Goal: Task Accomplishment & Management: Manage account settings

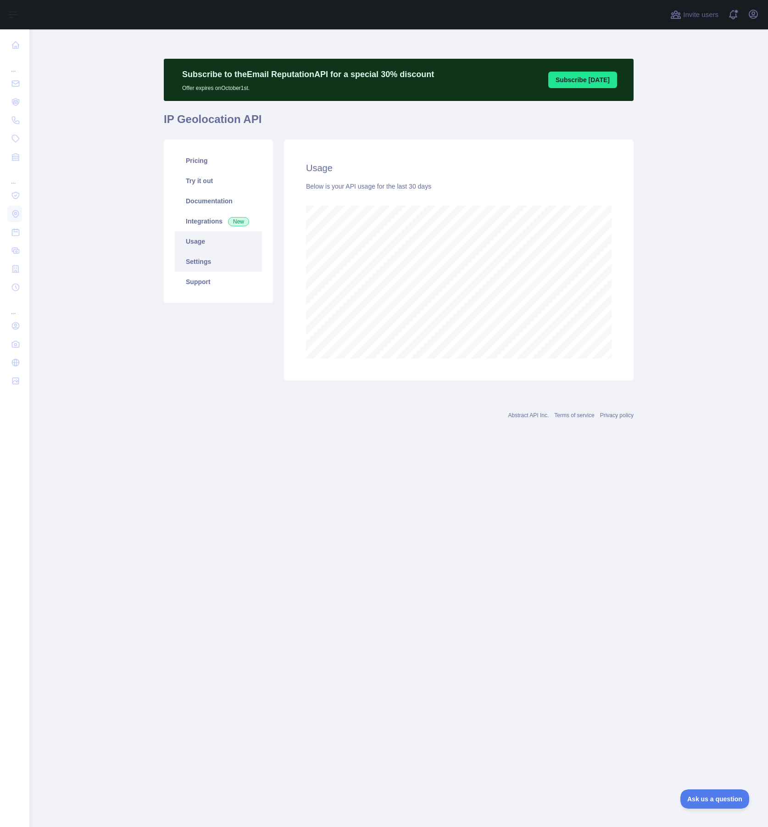
scroll to position [797, 739]
click at [200, 219] on link "Integrations New" at bounding box center [218, 221] width 87 height 20
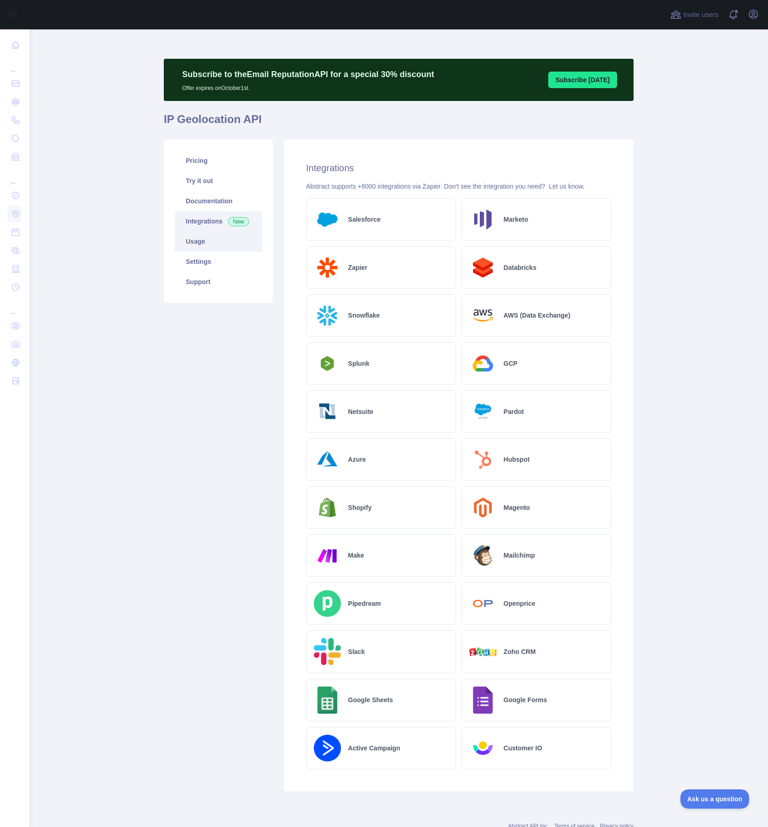
click at [201, 241] on link "Usage" at bounding box center [218, 241] width 87 height 20
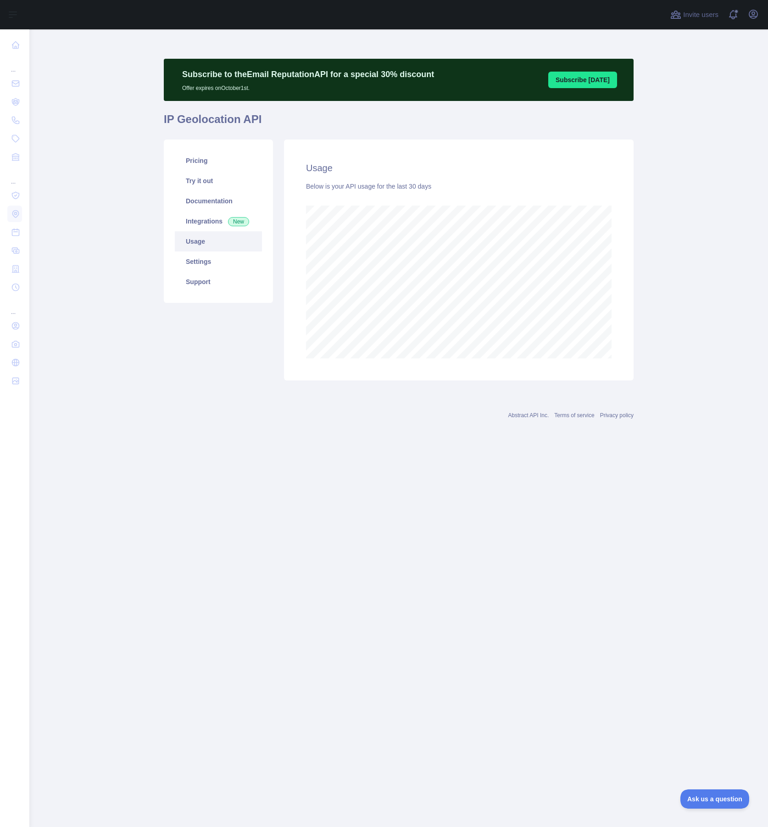
scroll to position [797, 739]
click at [203, 259] on link "Settings" at bounding box center [218, 261] width 87 height 20
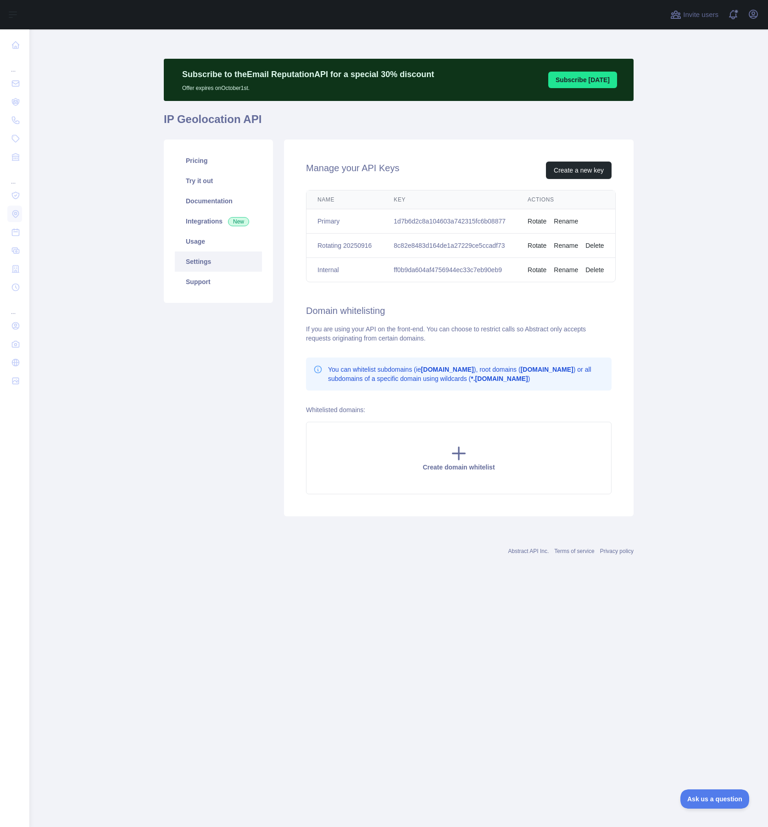
click at [159, 397] on div "Pricing Try it out Documentation Integrations New Usage Settings Support" at bounding box center [218, 327] width 120 height 377
click at [199, 218] on link "Integrations New" at bounding box center [218, 221] width 87 height 20
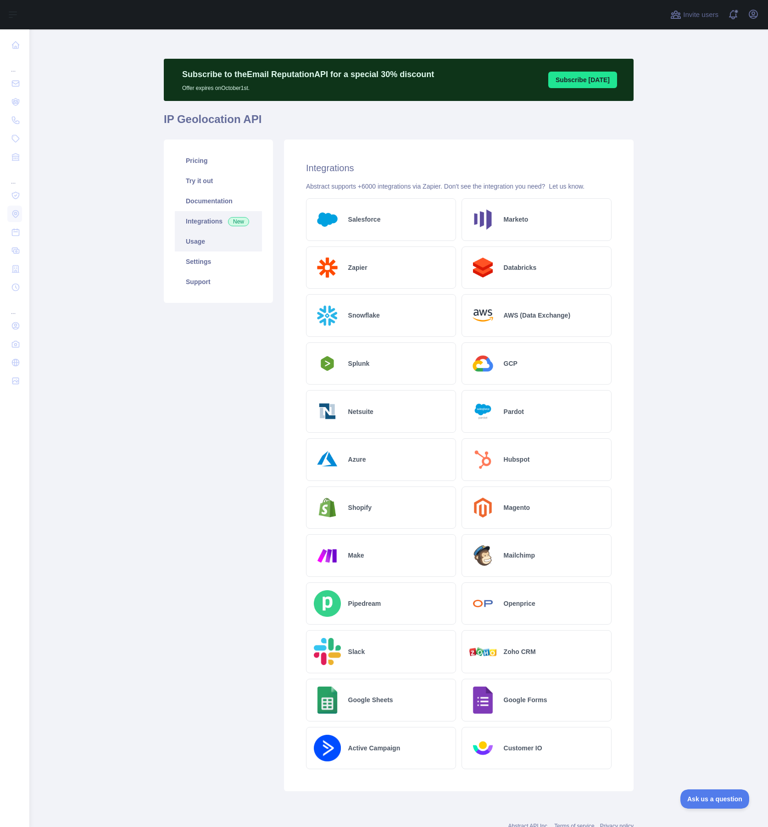
click at [199, 240] on link "Usage" at bounding box center [218, 241] width 87 height 20
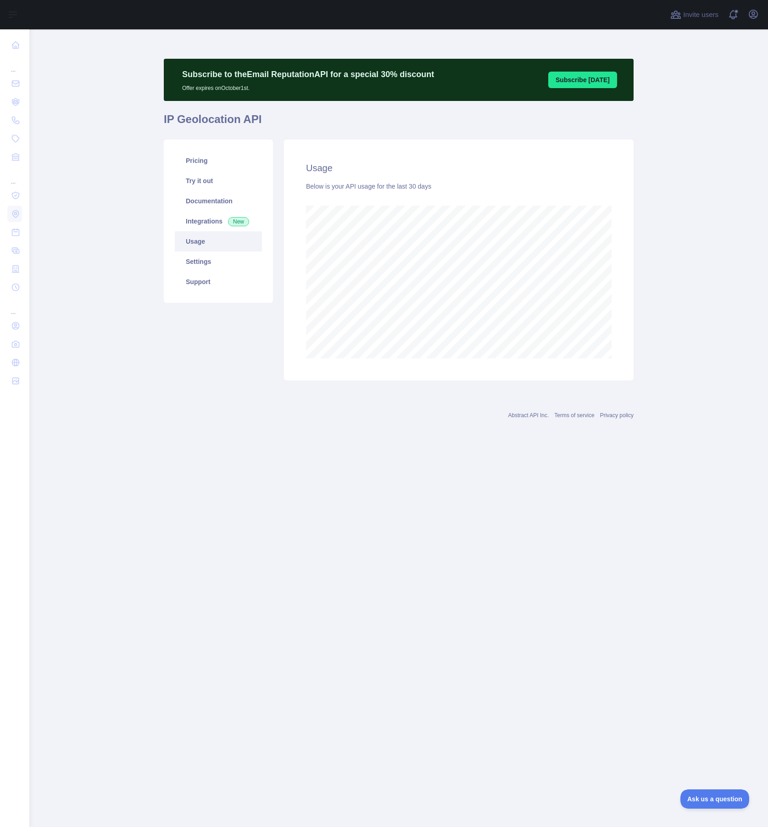
scroll to position [797, 739]
click at [189, 266] on link "Settings" at bounding box center [218, 261] width 87 height 20
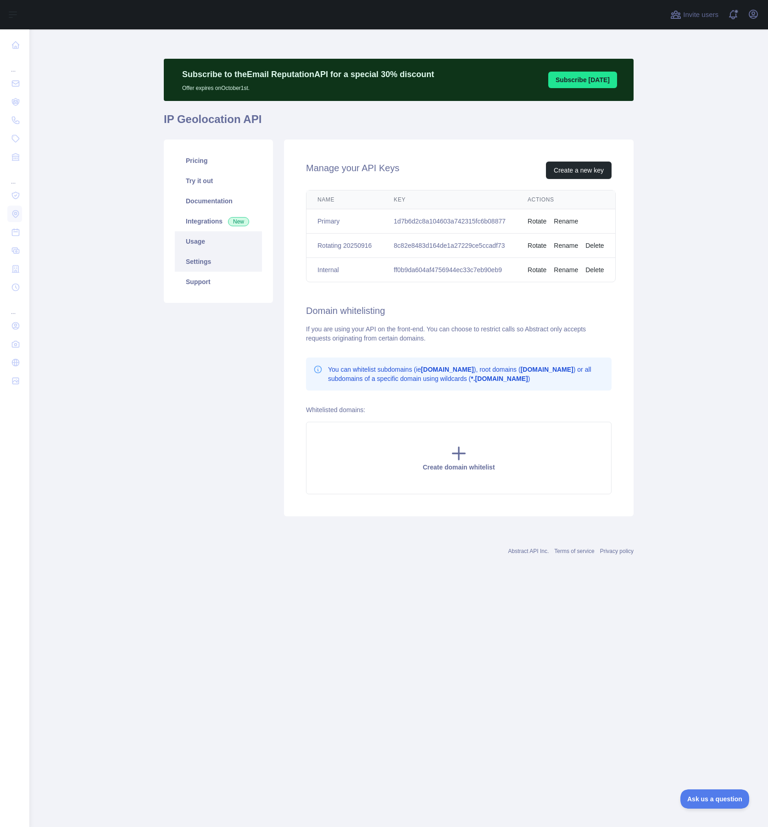
click at [195, 240] on link "Usage" at bounding box center [218, 241] width 87 height 20
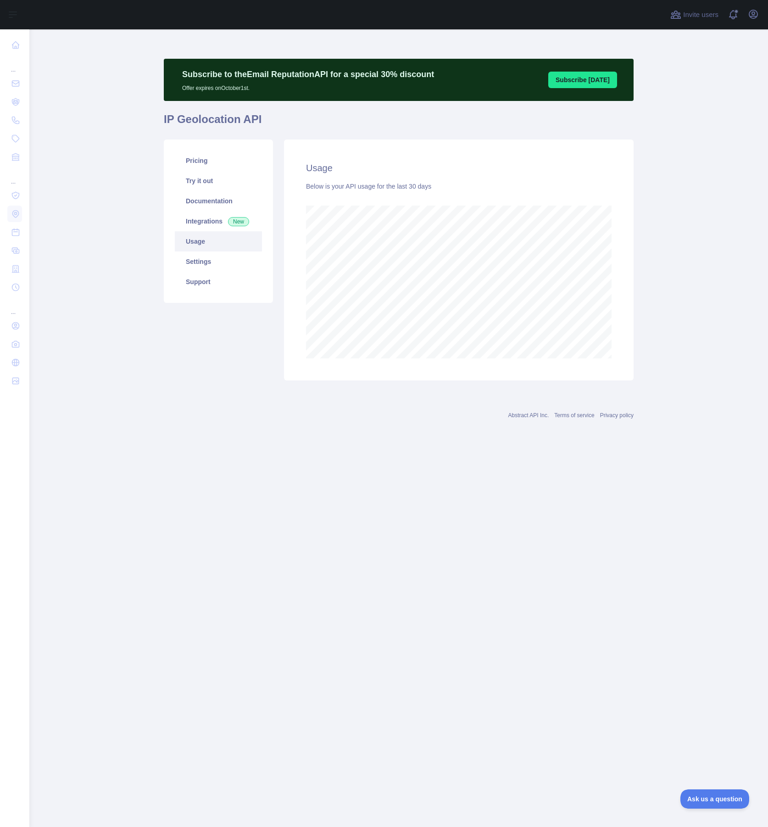
scroll to position [797, 739]
click at [207, 164] on link "Pricing" at bounding box center [218, 160] width 87 height 20
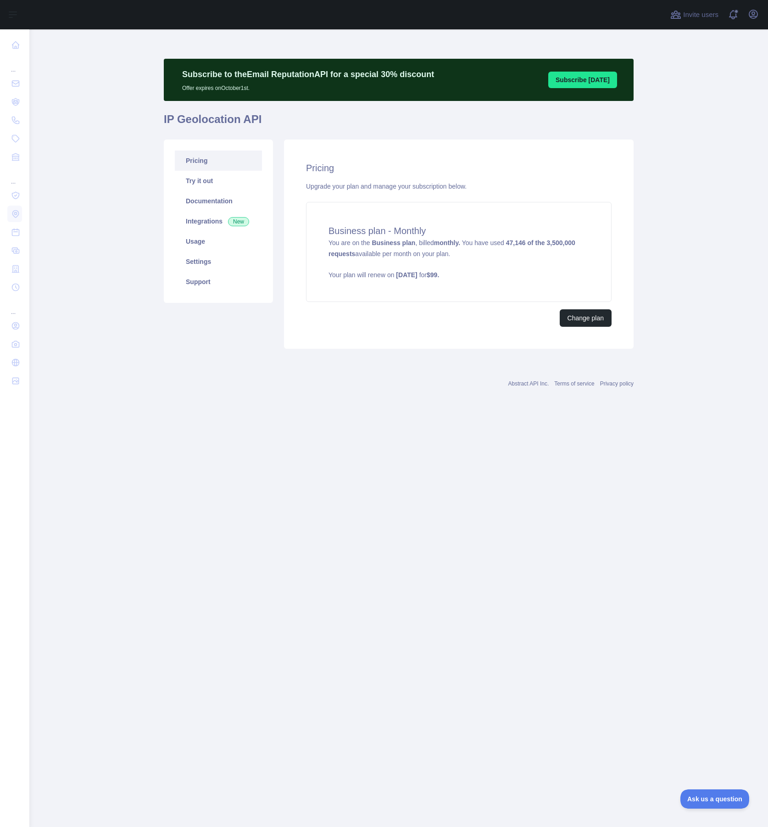
click at [449, 377] on div "Abstract API Inc. Terms of service Privacy policy" at bounding box center [399, 378] width 470 height 33
click at [196, 243] on link "Usage" at bounding box center [218, 241] width 87 height 20
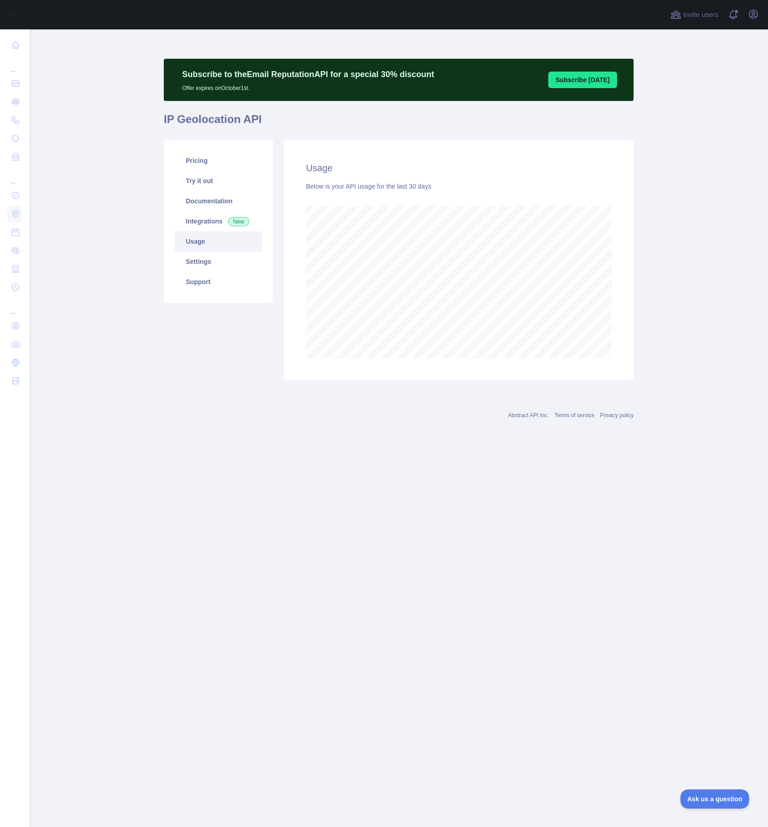
scroll to position [797, 739]
click at [632, 333] on div "Usage Below is your API usage for the last 30 days" at bounding box center [459, 259] width 350 height 241
click at [209, 258] on link "Settings" at bounding box center [218, 261] width 87 height 20
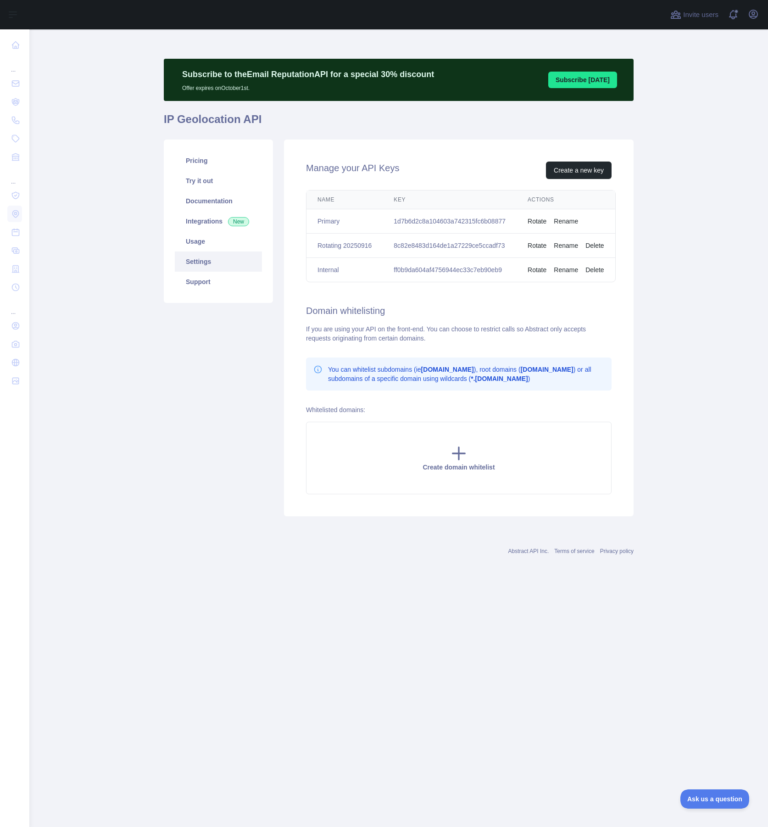
click at [206, 435] on div "Pricing Try it out Documentation Integrations New Usage Settings Support" at bounding box center [218, 327] width 120 height 377
click at [485, 223] on td "1d7b6d2c8a104603a742315fc6b08877" at bounding box center [450, 221] width 134 height 24
copy td "1d7b6d2c8a104603a742315fc6b08877"
click at [446, 222] on td "1d7b6d2c8a104603a742315fc6b08877" at bounding box center [450, 221] width 134 height 24
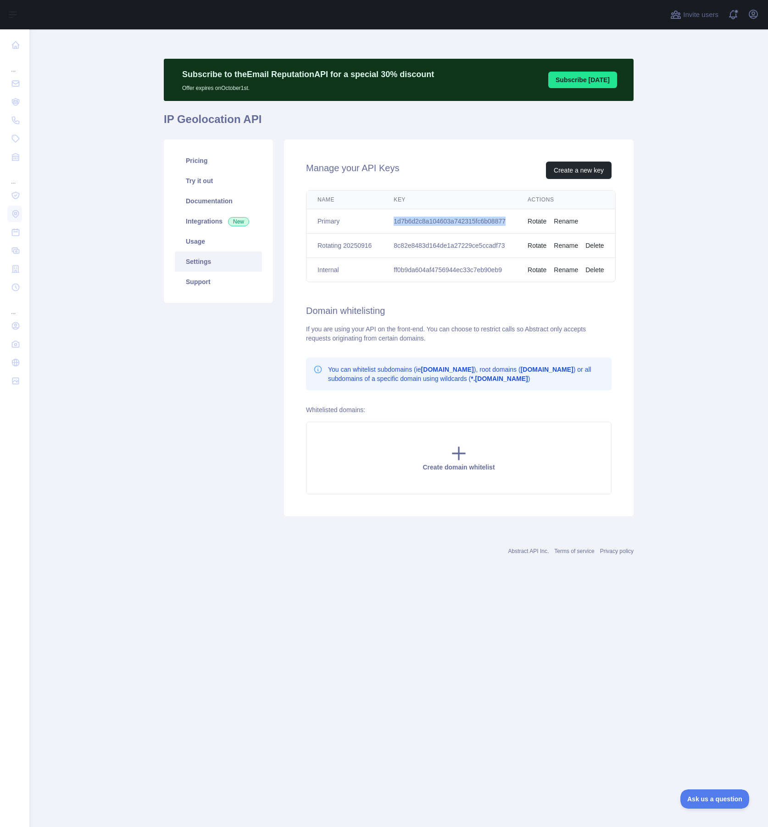
click at [446, 222] on td "1d7b6d2c8a104603a742315fc6b08877" at bounding box center [450, 221] width 134 height 24
click at [679, 295] on main "Subscribe to the Email Reputation API for a special 30 % discount Offer expires…" at bounding box center [398, 427] width 739 height 797
click at [457, 247] on td "8c82e8483d164de1a27229ce5ccadf73" at bounding box center [450, 246] width 134 height 24
click at [186, 243] on link "Usage" at bounding box center [218, 241] width 87 height 20
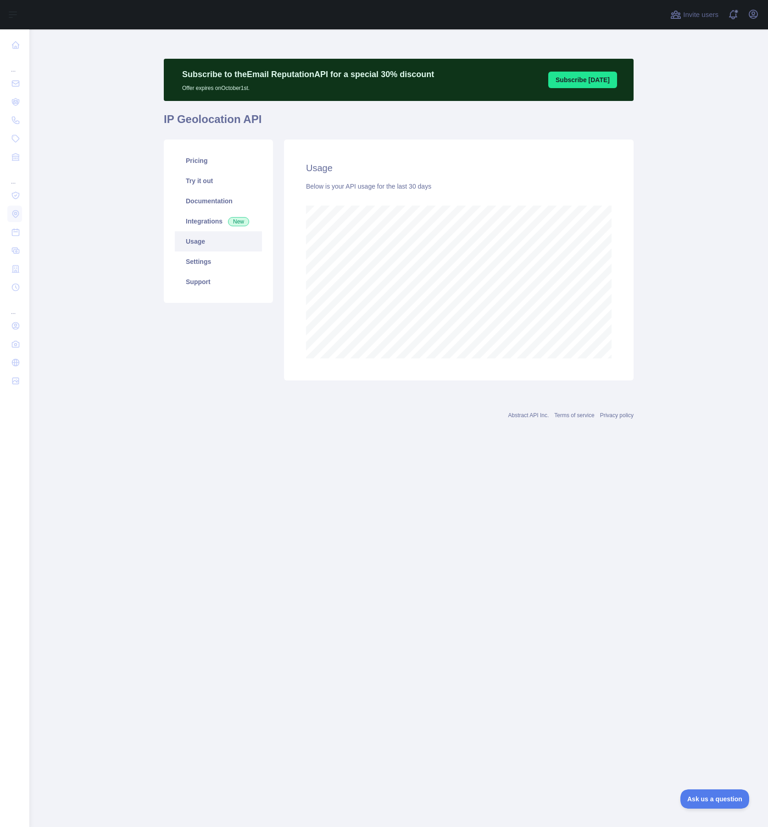
scroll to position [797, 739]
